Goal: Task Accomplishment & Management: Use online tool/utility

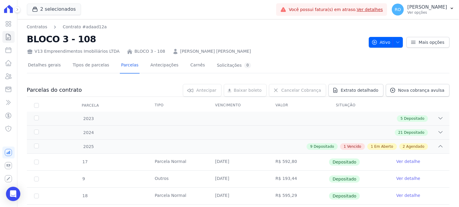
scroll to position [184, 0]
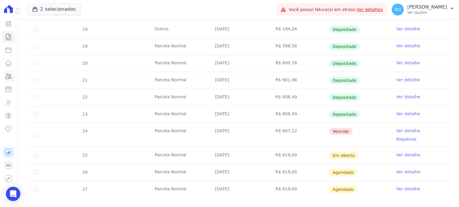
click at [10, 77] on icon at bounding box center [8, 76] width 7 height 7
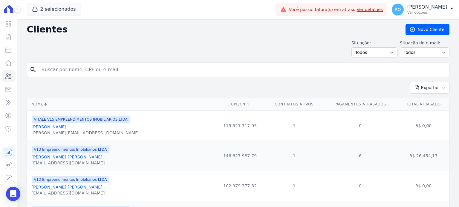
click at [126, 73] on input "search" at bounding box center [242, 70] width 408 height 12
type input "[PERSON_NAME]"
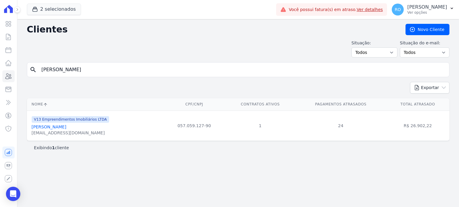
click at [66, 127] on link "[PERSON_NAME]" at bounding box center [49, 127] width 35 height 5
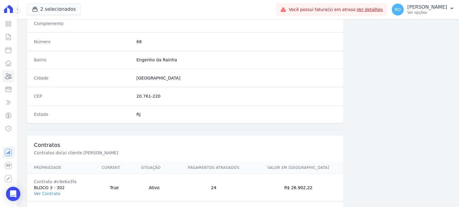
scroll to position [349, 0]
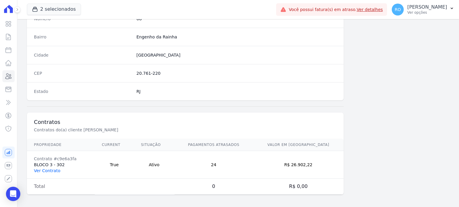
click at [53, 172] on link "Ver Contrato" at bounding box center [47, 171] width 26 height 5
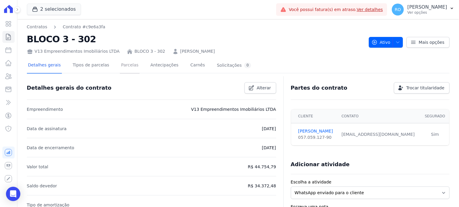
click at [125, 64] on link "Parcelas" at bounding box center [130, 66] width 20 height 16
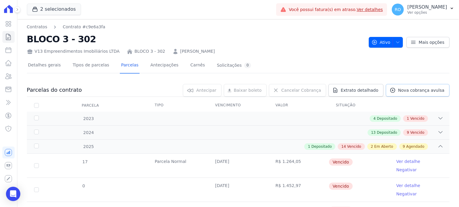
click at [390, 90] on icon at bounding box center [392, 90] width 6 height 6
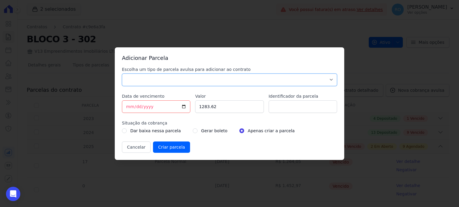
click at [141, 80] on select "Parcela Normal Sinal Caução Intercalada [PERSON_NAME] Pré [PERSON_NAME] Pós [PE…" at bounding box center [229, 80] width 215 height 13
select select "others"
click at [122, 74] on select "Parcela Normal Sinal Caução Intercalada [PERSON_NAME] Pré [PERSON_NAME] Pós [PE…" at bounding box center [229, 80] width 215 height 13
click at [184, 107] on input "[DATE]" at bounding box center [156, 107] width 68 height 13
type input "[DATE]"
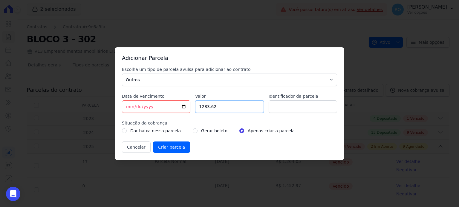
drag, startPoint x: 199, startPoint y: 108, endPoint x: 189, endPoint y: 108, distance: 9.9
click at [189, 108] on div "Escolha um tipo de parcela avulsa para adicionar ao contrato Parcela Normal Sin…" at bounding box center [229, 110] width 215 height 87
click at [237, 108] on input "1124.1" at bounding box center [229, 107] width 68 height 13
type input "1124.16"
type input "ACORDO"
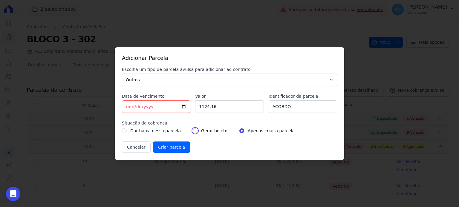
click at [193, 132] on input "radio" at bounding box center [195, 131] width 5 height 5
radio input "true"
click at [174, 147] on input "Criar parcela" at bounding box center [171, 147] width 37 height 11
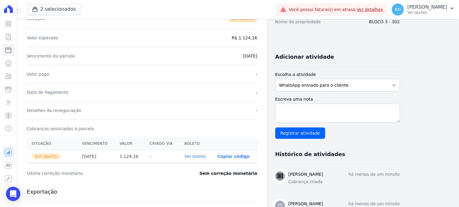
scroll to position [119, 0]
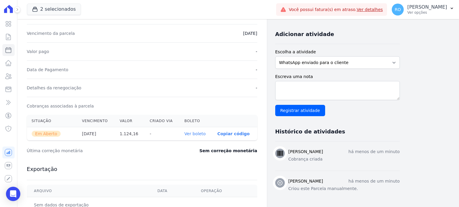
click at [199, 133] on link "Ver boleto" at bounding box center [194, 134] width 21 height 5
